Goal: Information Seeking & Learning: Learn about a topic

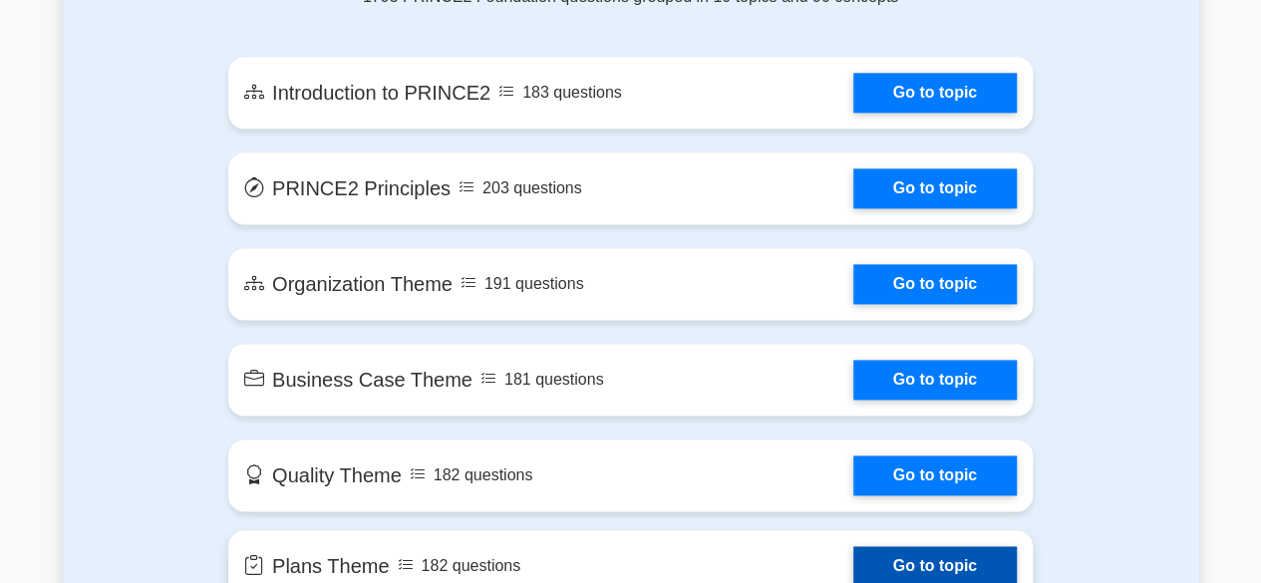
scroll to position [897, 0]
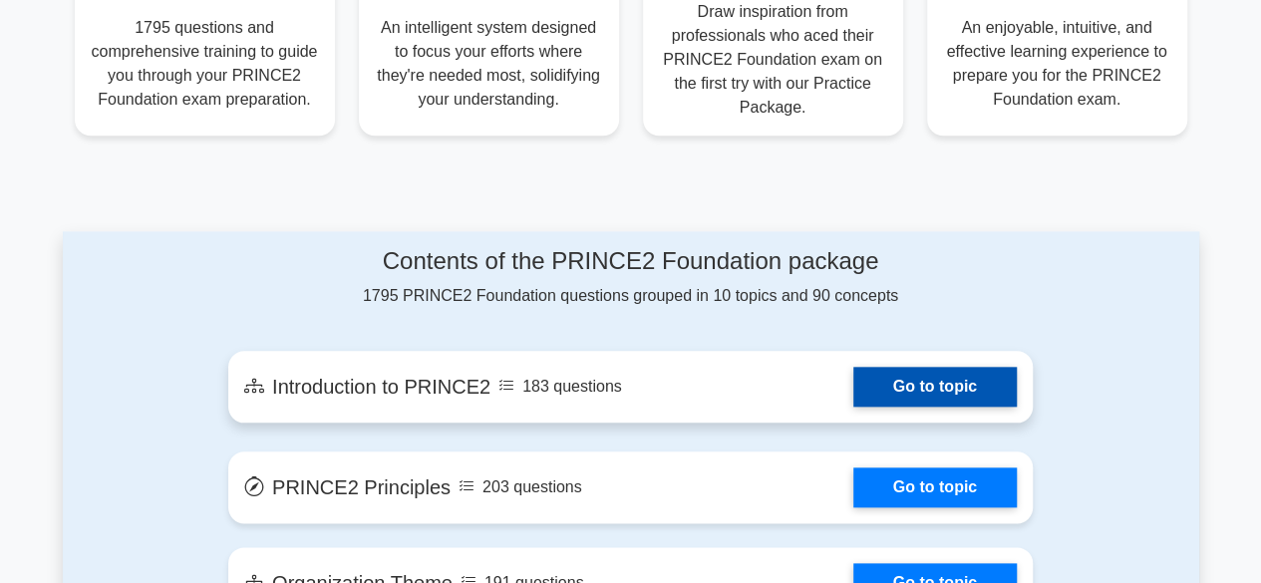
click at [932, 379] on link "Go to topic" at bounding box center [934, 387] width 163 height 40
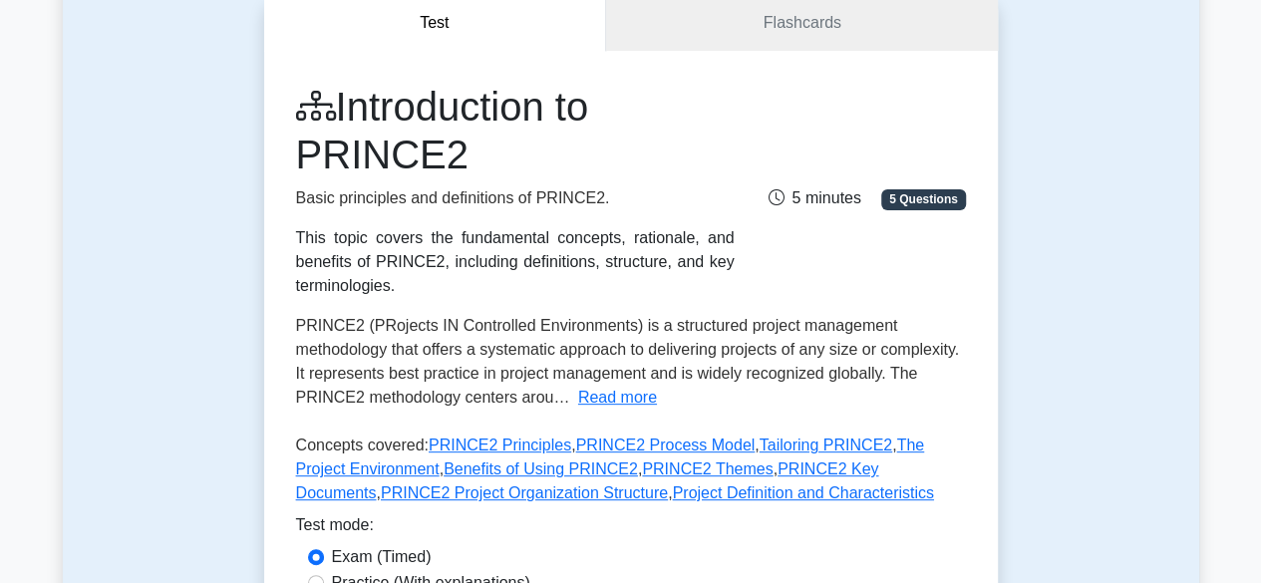
scroll to position [399, 0]
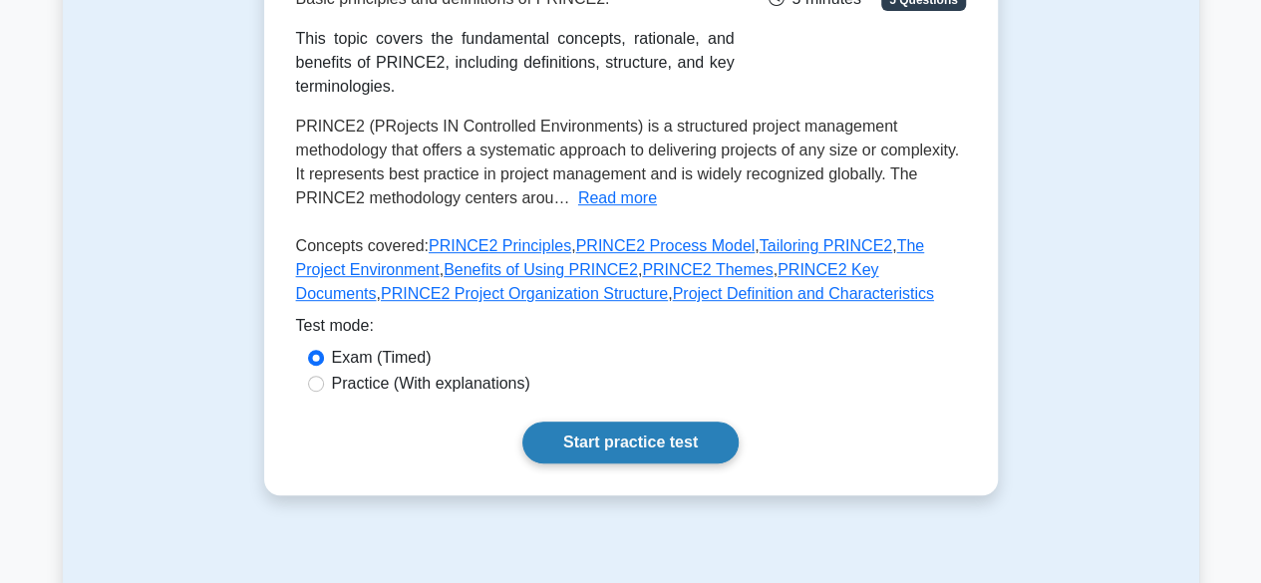
click at [642, 440] on link "Start practice test" at bounding box center [630, 443] width 216 height 42
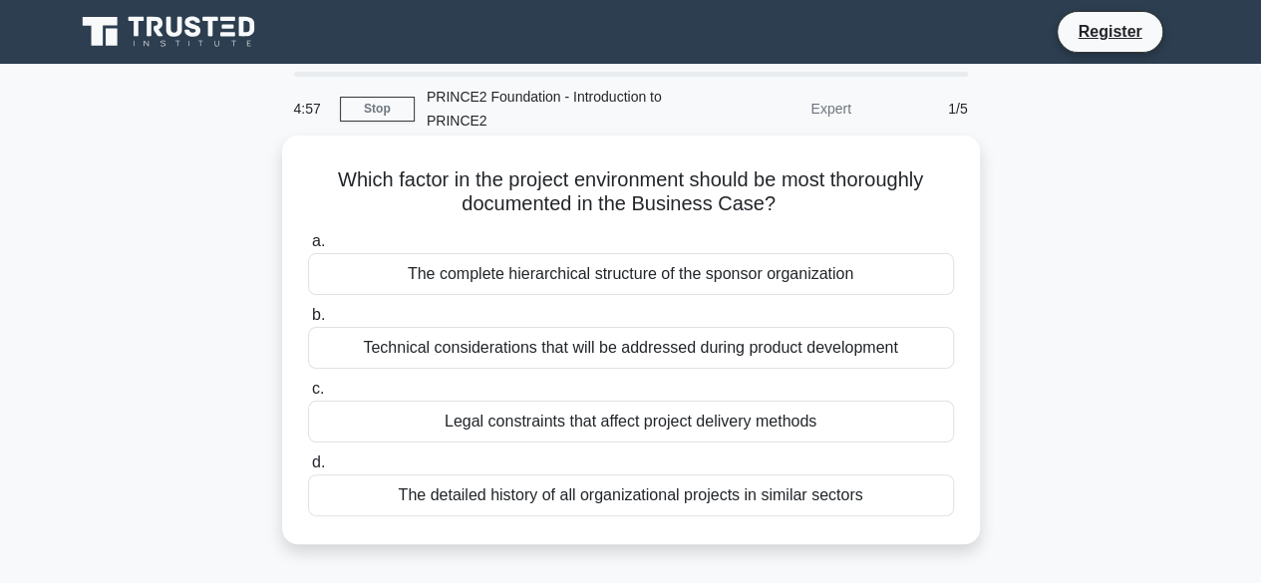
click at [425, 282] on div "The complete hierarchical structure of the sponsor organization" at bounding box center [631, 274] width 646 height 42
click at [308, 248] on input "a. The complete hierarchical structure of the sponsor organization" at bounding box center [308, 241] width 0 height 13
